Goal: Transaction & Acquisition: Purchase product/service

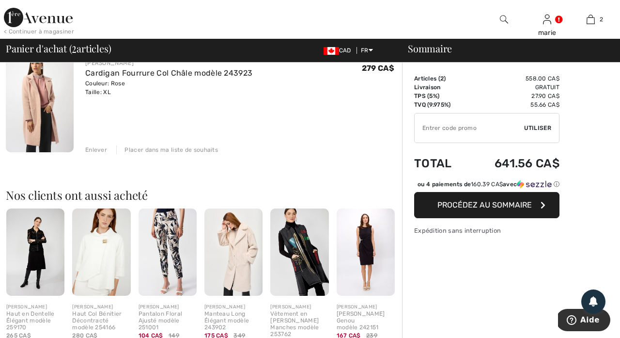
scroll to position [207, 0]
click at [308, 266] on img at bounding box center [299, 251] width 58 height 87
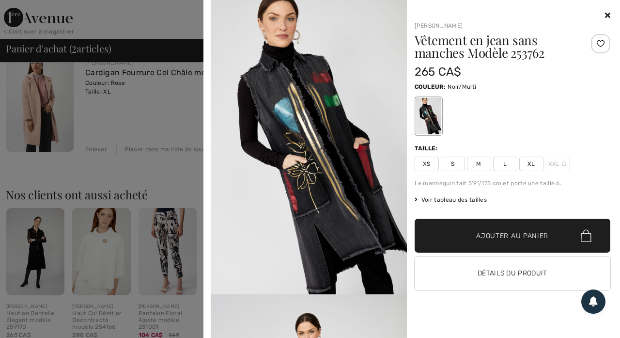
click at [175, 157] on div at bounding box center [310, 169] width 620 height 338
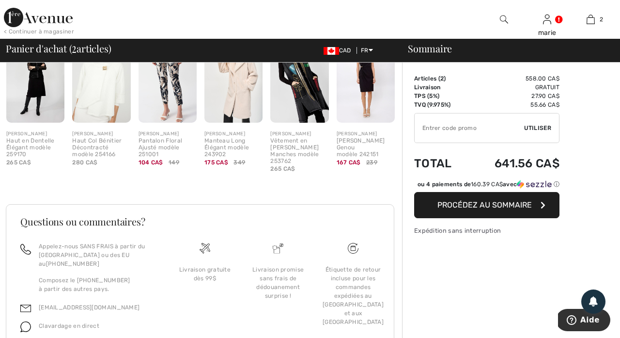
scroll to position [381, 0]
click at [190, 216] on h3 "Questions ou commentaires?" at bounding box center [200, 221] width 360 height 10
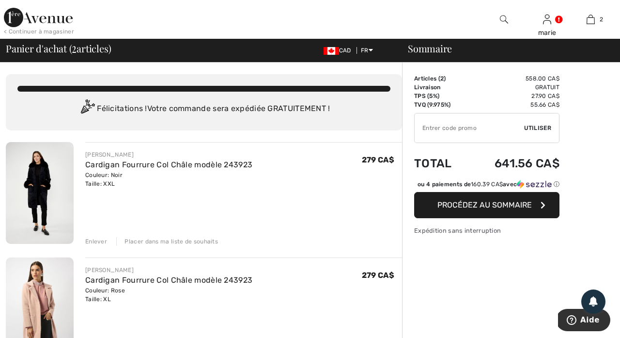
scroll to position [0, 0]
click at [45, 21] on img at bounding box center [38, 17] width 69 height 19
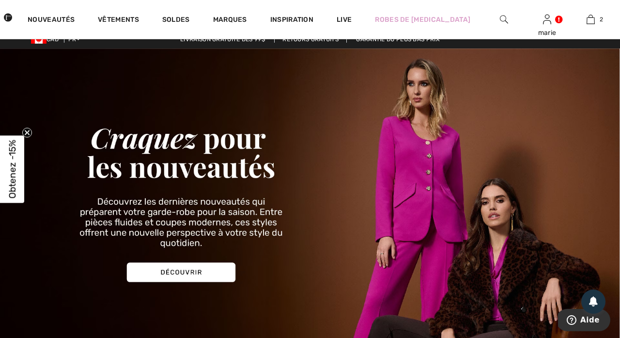
scroll to position [8, 0]
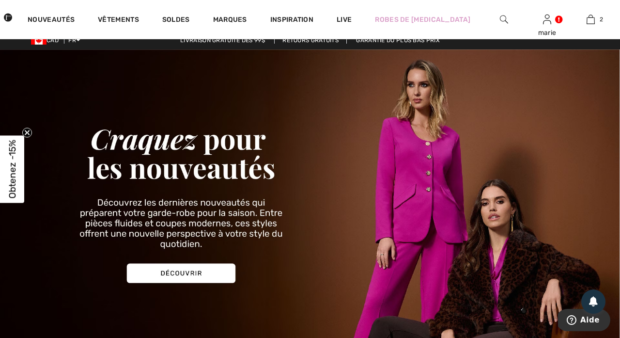
click at [190, 271] on img at bounding box center [310, 198] width 620 height 298
click at [215, 268] on img at bounding box center [310, 198] width 620 height 298
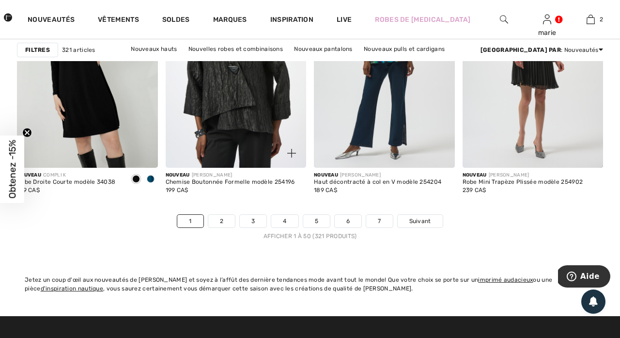
scroll to position [3955, 0]
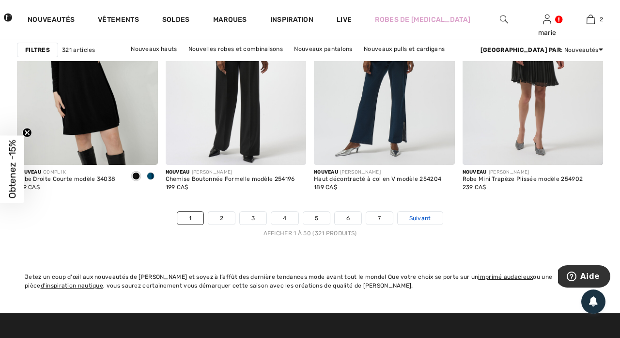
click at [417, 218] on span "Suivant" at bounding box center [421, 218] width 22 height 9
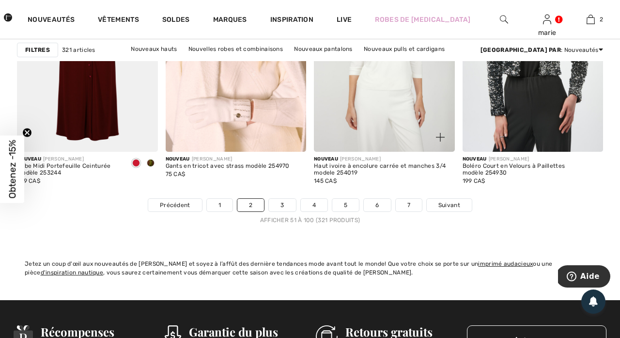
scroll to position [4004, 0]
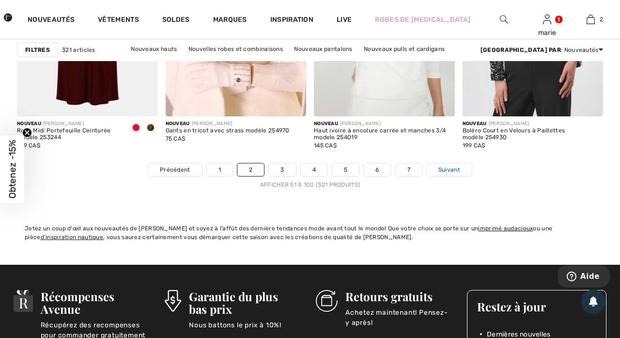
click at [450, 173] on span "Suivant" at bounding box center [450, 169] width 22 height 9
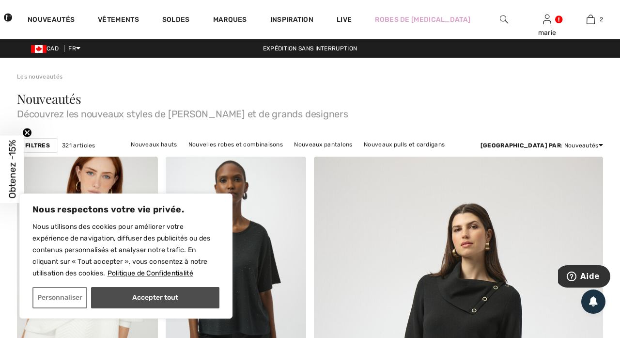
click at [187, 291] on button "Accepter tout" at bounding box center [155, 297] width 128 height 21
checkbox input "true"
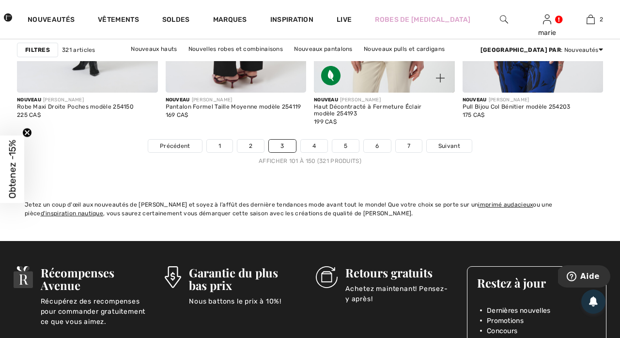
scroll to position [4030, 0]
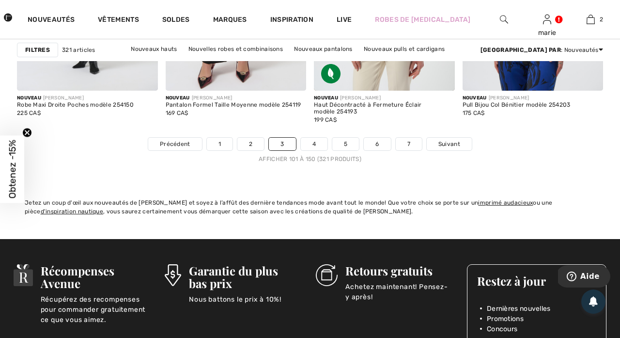
click at [320, 152] on nav "Précédent 1 2 3 4 5 6 7 Suivant Afficher 101 à 150 (321 produits)" at bounding box center [310, 150] width 586 height 26
click at [319, 145] on link "4" at bounding box center [314, 144] width 27 height 13
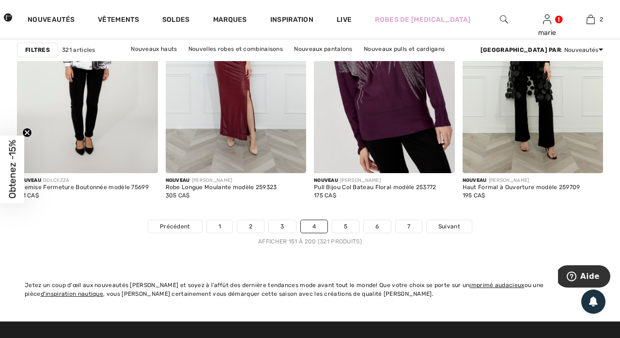
scroll to position [3966, 0]
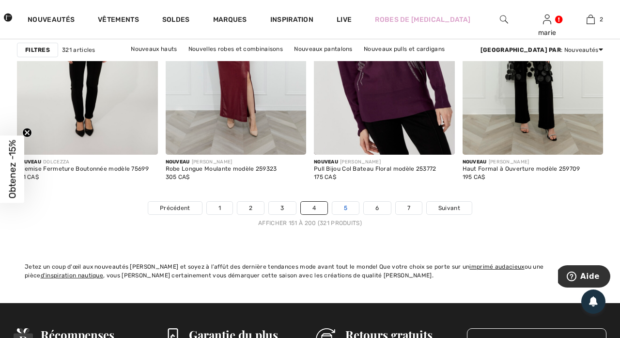
click at [349, 205] on link "5" at bounding box center [345, 208] width 27 height 13
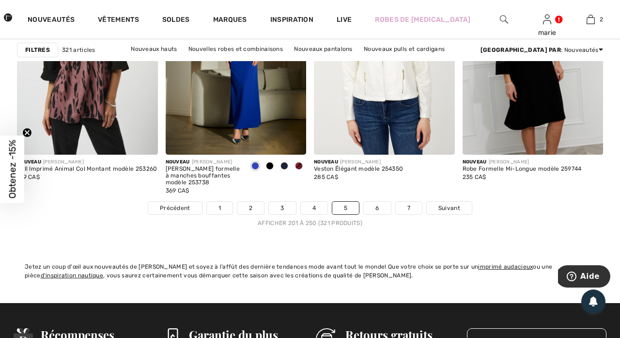
scroll to position [3967, 0]
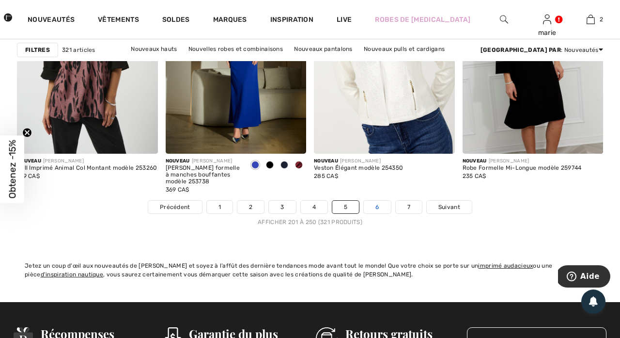
click at [378, 208] on link "6" at bounding box center [377, 207] width 27 height 13
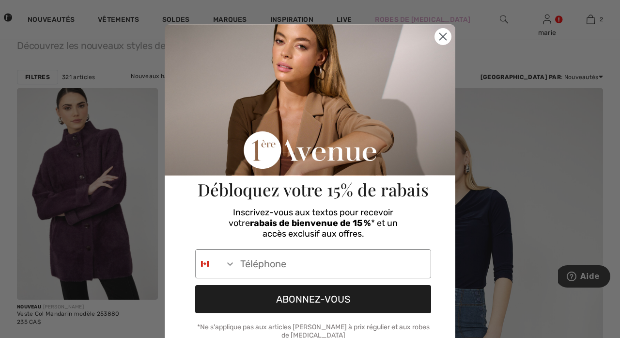
scroll to position [0, 0]
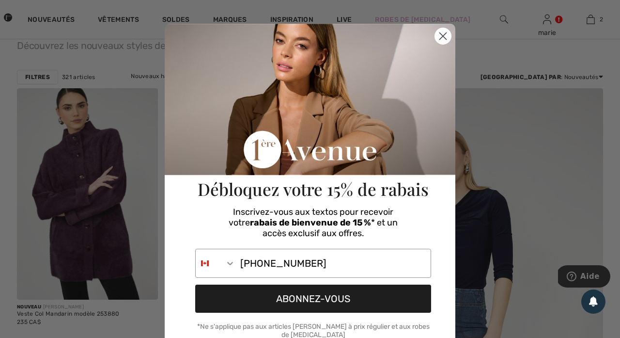
type input "[PHONE_NUMBER]"
click at [320, 296] on button "ABONNEZ-VOUS" at bounding box center [313, 298] width 236 height 28
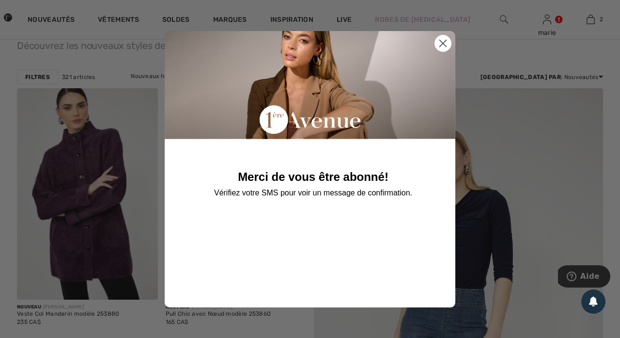
click at [446, 43] on circle "Close dialog" at bounding box center [443, 43] width 16 height 16
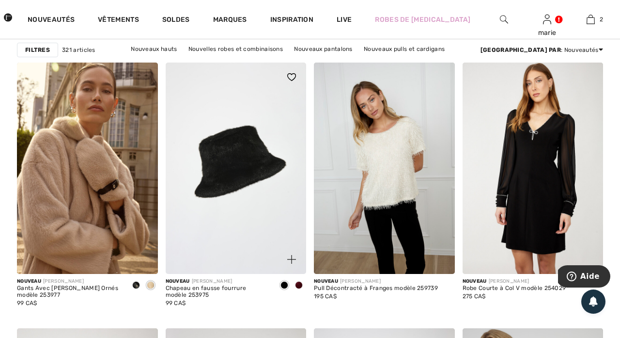
scroll to position [1257, 0]
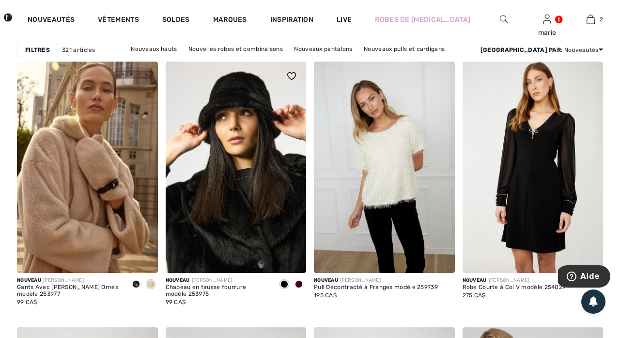
click at [299, 282] on span at bounding box center [299, 284] width 8 height 8
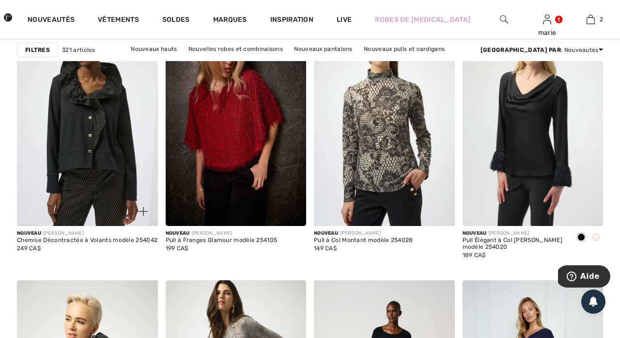
scroll to position [2729, 0]
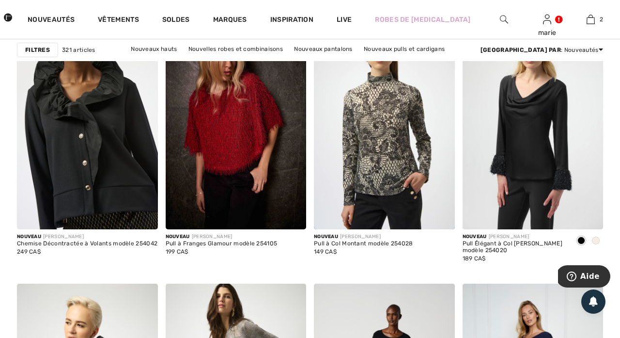
click at [101, 155] on img at bounding box center [87, 123] width 141 height 211
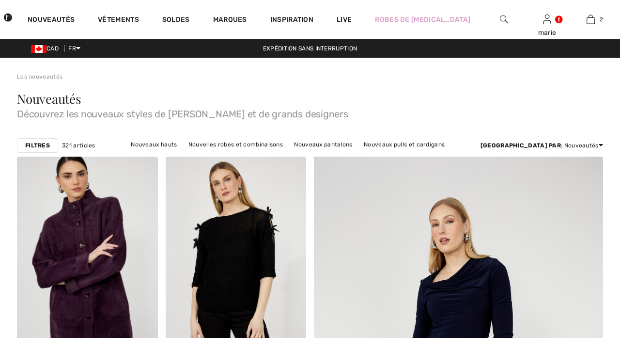
checkbox input "true"
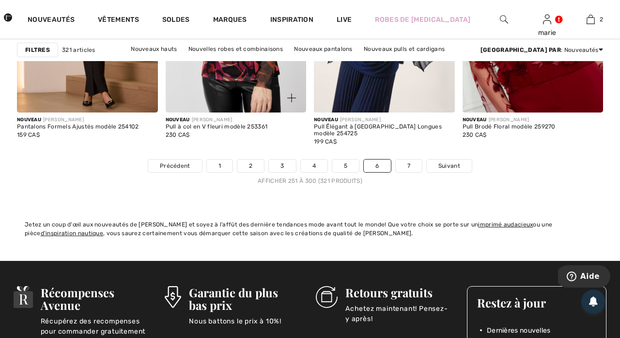
scroll to position [4010, 0]
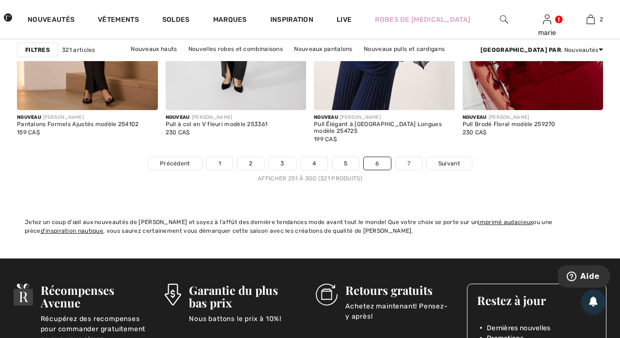
click at [415, 162] on link "7" at bounding box center [409, 163] width 26 height 13
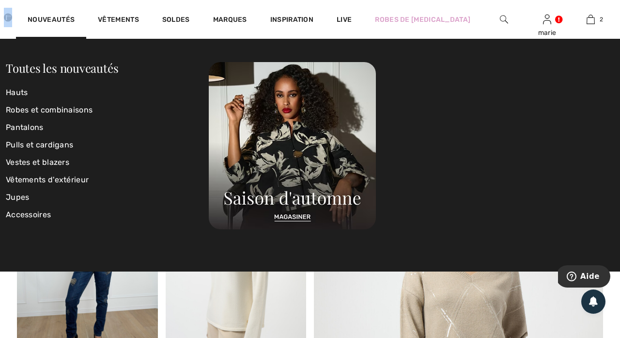
drag, startPoint x: 27, startPoint y: 18, endPoint x: 19, endPoint y: 17, distance: 7.8
click at [20, 17] on div "Nouveautés Vêtements Soldes Marques Inspiration Live Robes de bal marie Salut, …" at bounding box center [310, 19] width 620 height 39
click at [12, 17] on img at bounding box center [8, 17] width 8 height 19
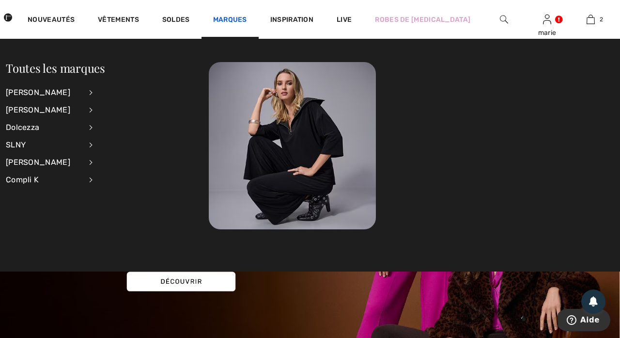
click at [241, 22] on link "Marques" at bounding box center [230, 21] width 34 height 10
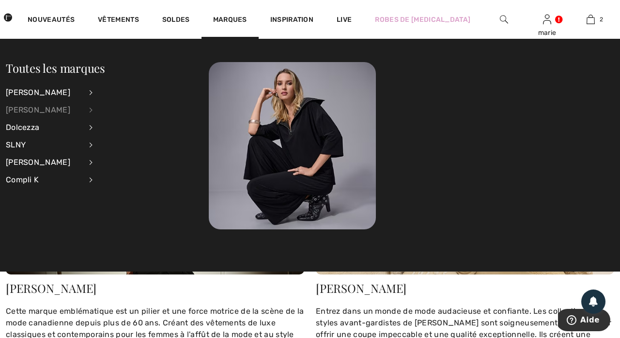
click at [52, 111] on div "[PERSON_NAME]" at bounding box center [44, 109] width 76 height 17
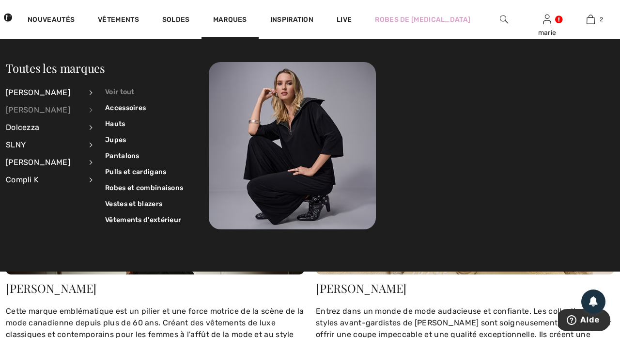
click at [120, 89] on link "Voir tout" at bounding box center [144, 92] width 78 height 16
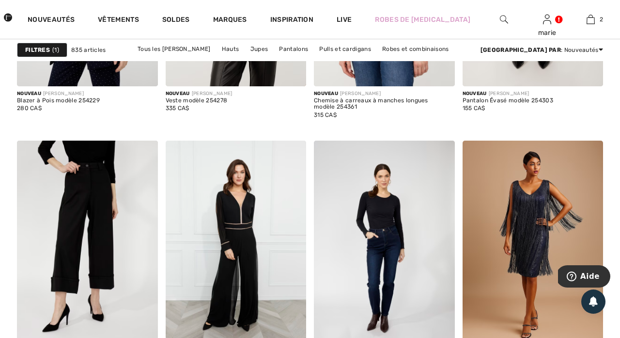
scroll to position [979, 0]
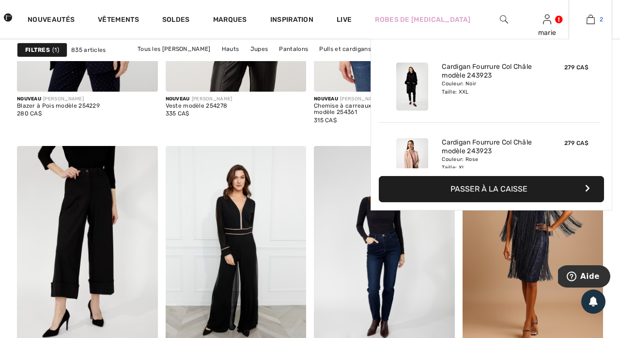
click at [585, 20] on link "2" at bounding box center [590, 20] width 43 height 12
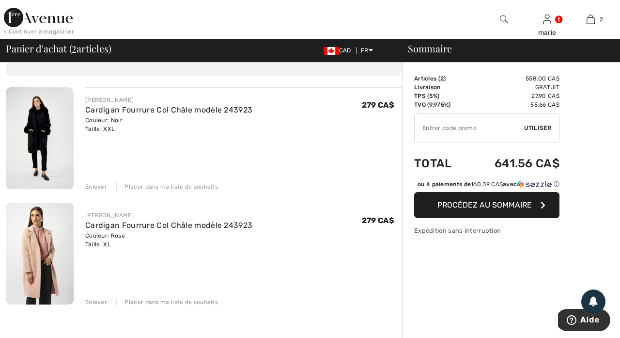
scroll to position [55, 0]
click at [155, 223] on link "Cardigan Fourrure Col Châle modèle 243923" at bounding box center [168, 224] width 167 height 9
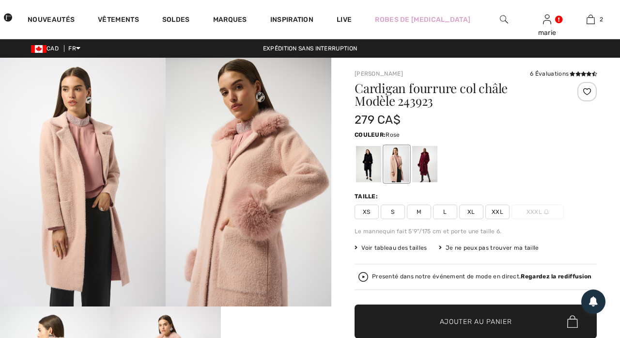
checkbox input "true"
click at [368, 169] on div at bounding box center [368, 164] width 25 height 36
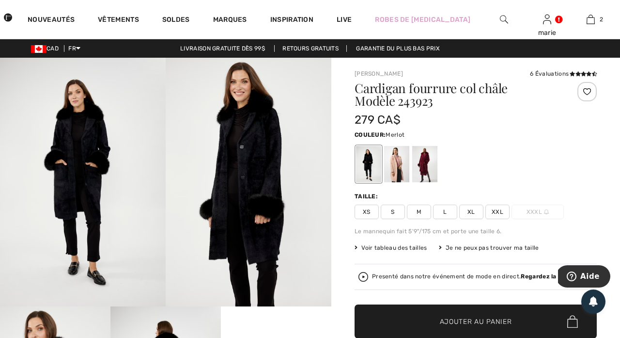
click at [426, 160] on div at bounding box center [424, 164] width 25 height 36
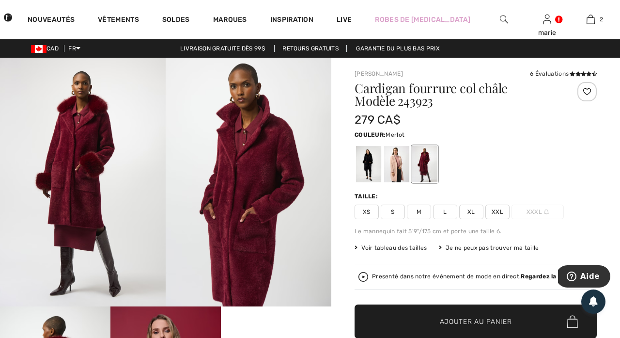
click at [468, 215] on span "XL" at bounding box center [471, 212] width 24 height 15
click at [426, 317] on span "✔ Ajouté au panier" at bounding box center [462, 321] width 76 height 10
click at [506, 16] on img at bounding box center [504, 20] width 8 height 12
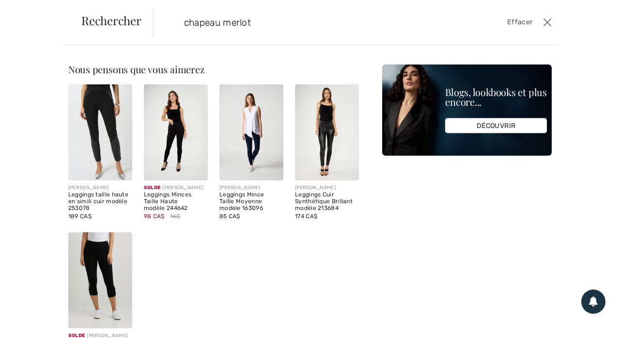
type input "chapeau merlot"
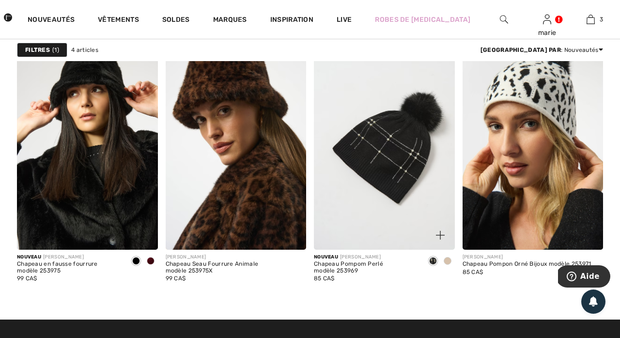
scroll to position [88, 0]
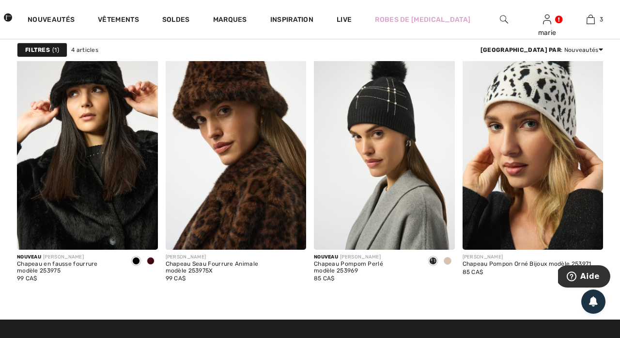
click at [155, 262] on div at bounding box center [150, 261] width 15 height 16
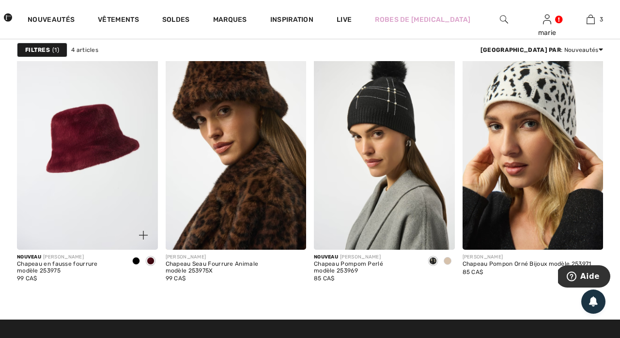
click at [100, 136] on img at bounding box center [87, 143] width 141 height 211
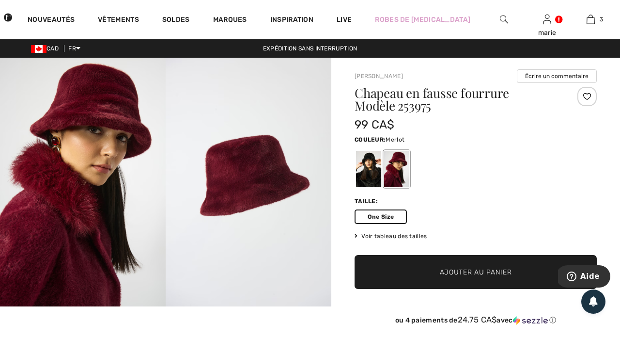
click at [443, 269] on span "Ajouter au panier" at bounding box center [476, 272] width 72 height 10
